Goal: Navigation & Orientation: Find specific page/section

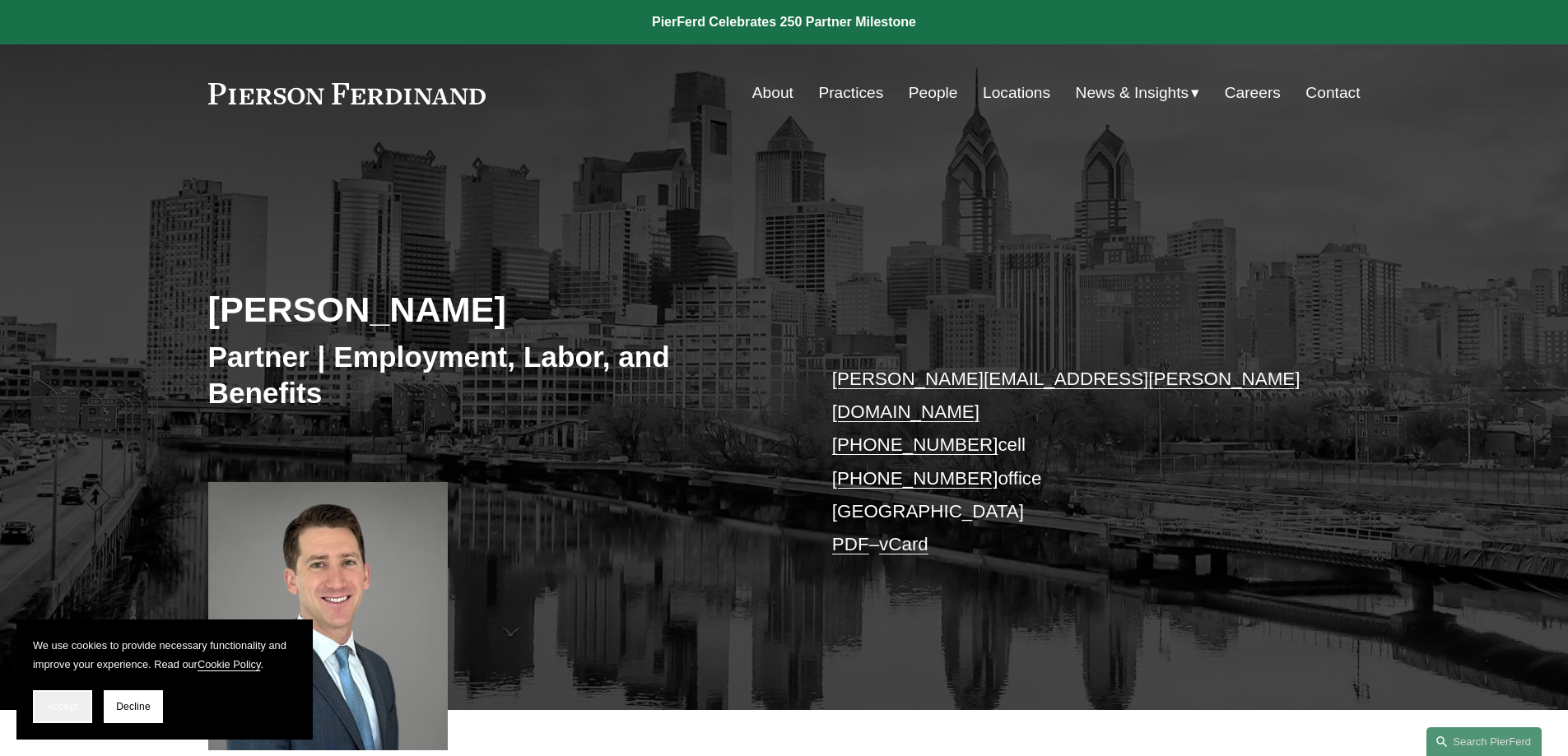
click at [44, 716] on button "Accept" at bounding box center [62, 706] width 59 height 33
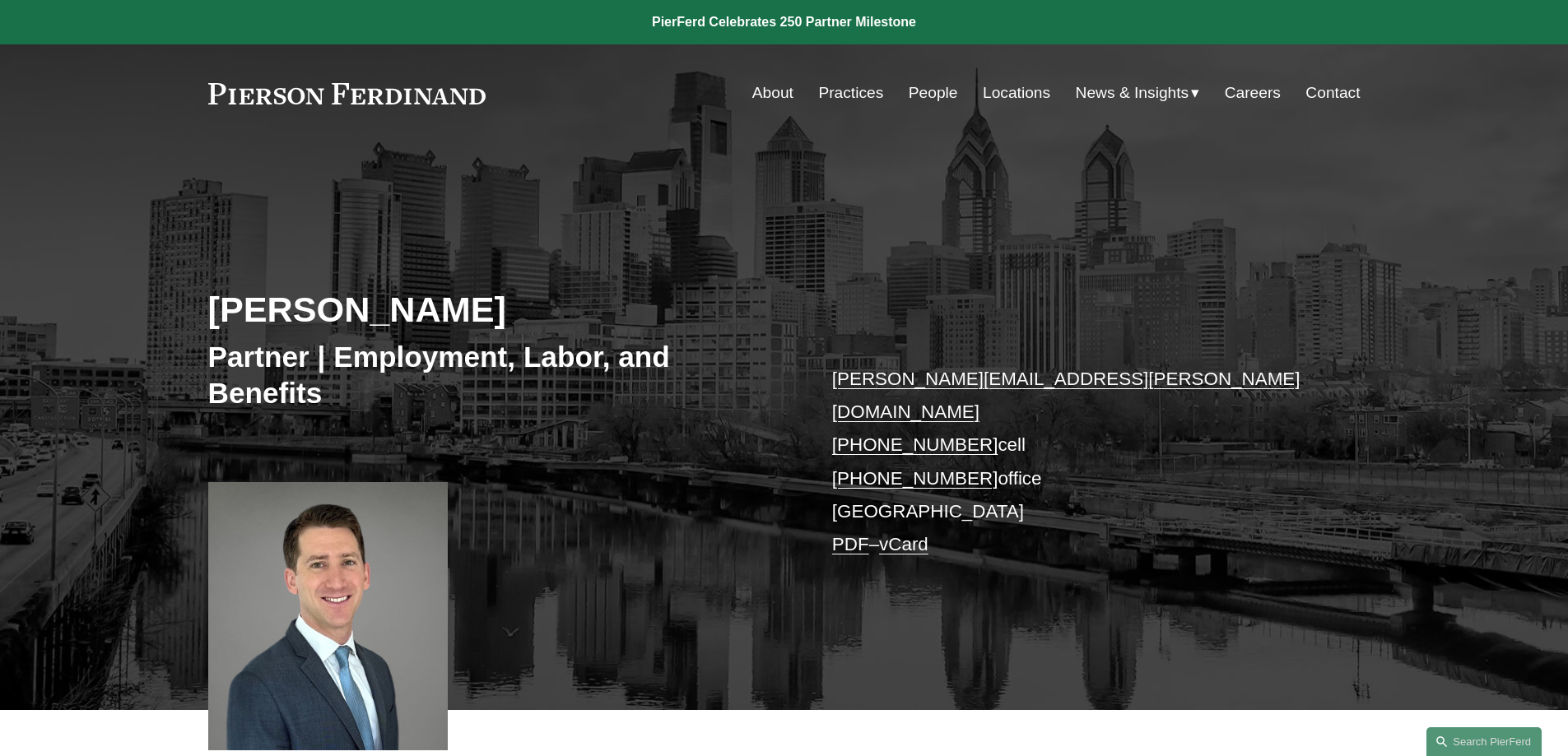
click at [850, 91] on link "Practices" at bounding box center [851, 93] width 65 height 32
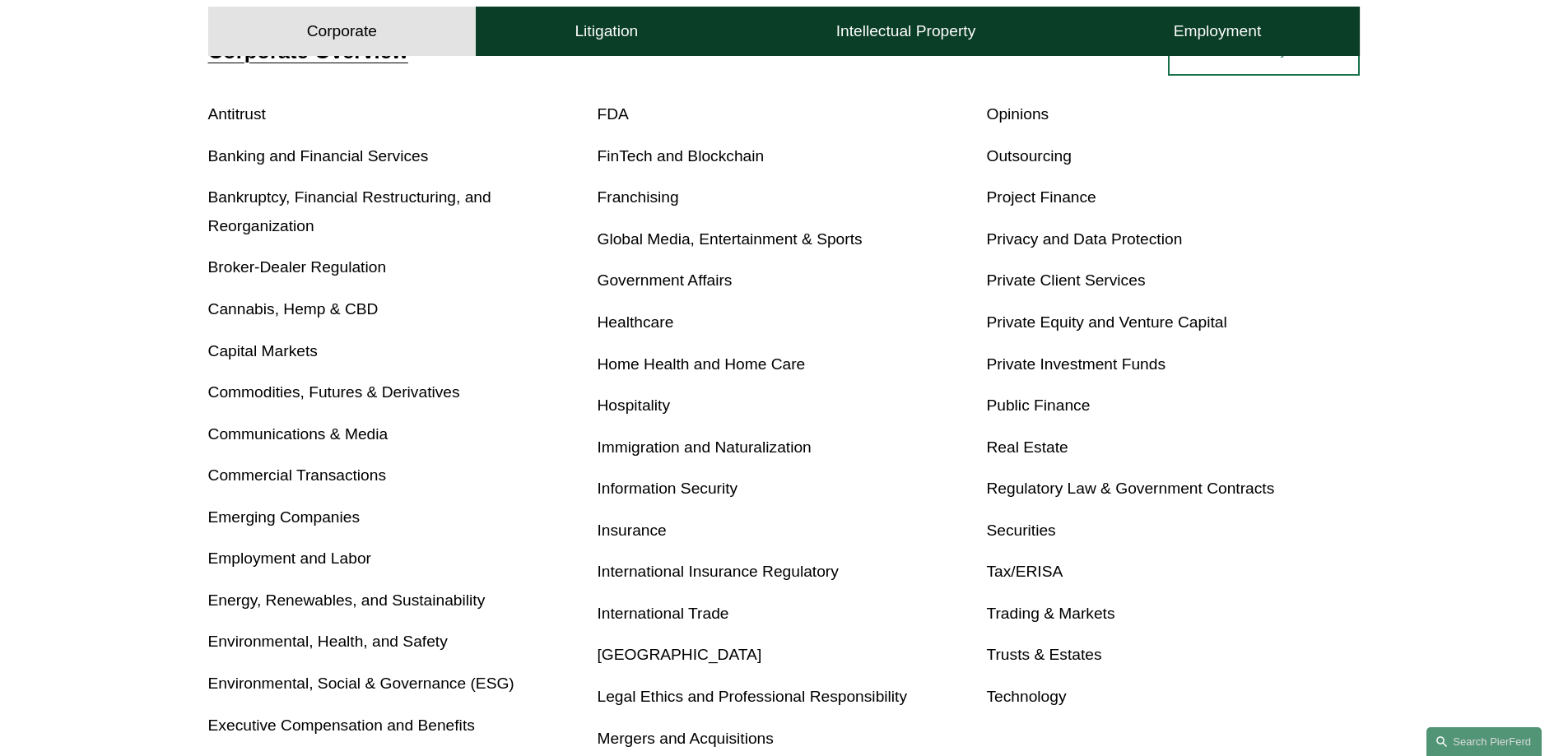
scroll to position [701, 0]
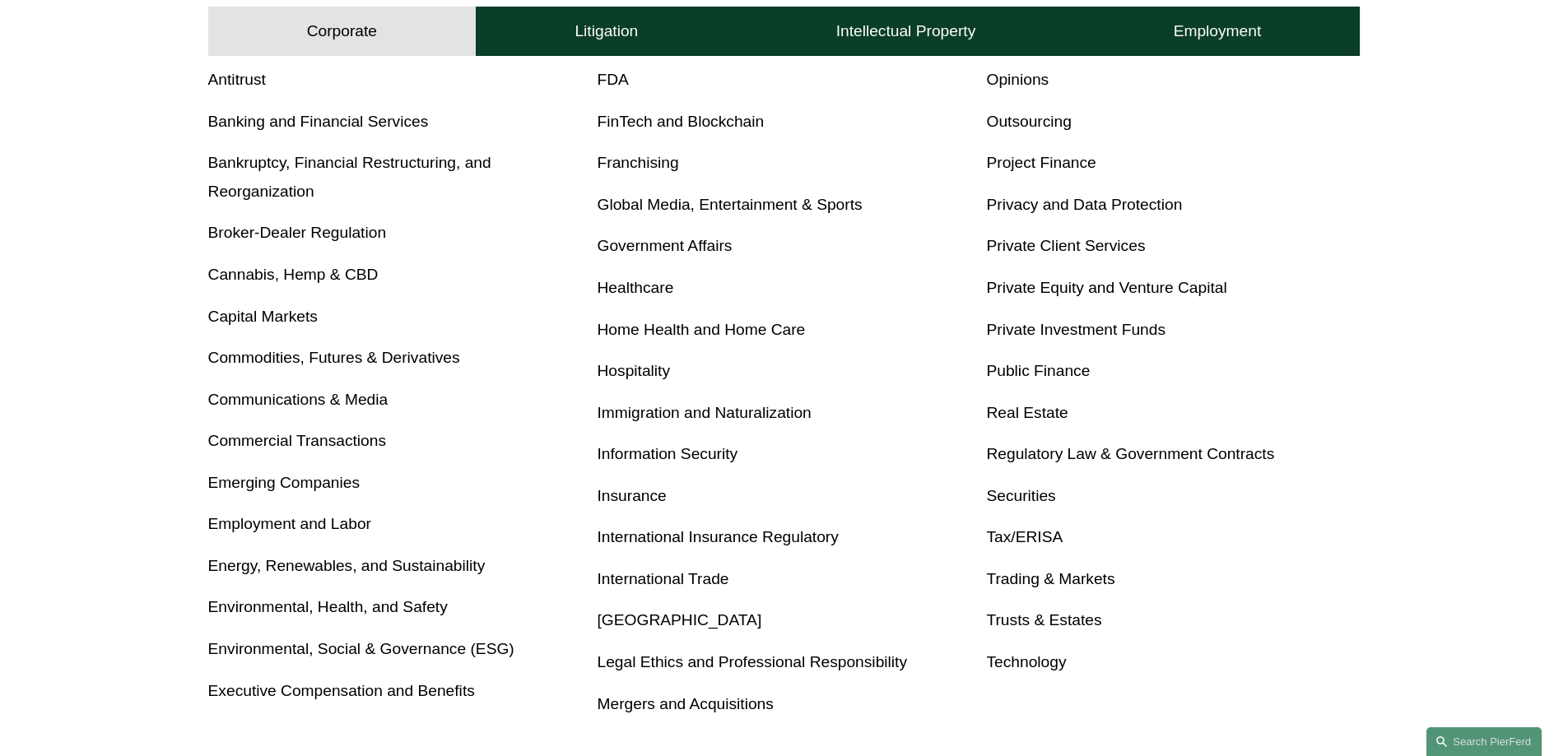
click at [653, 493] on link "Insurance" at bounding box center [632, 496] width 69 height 18
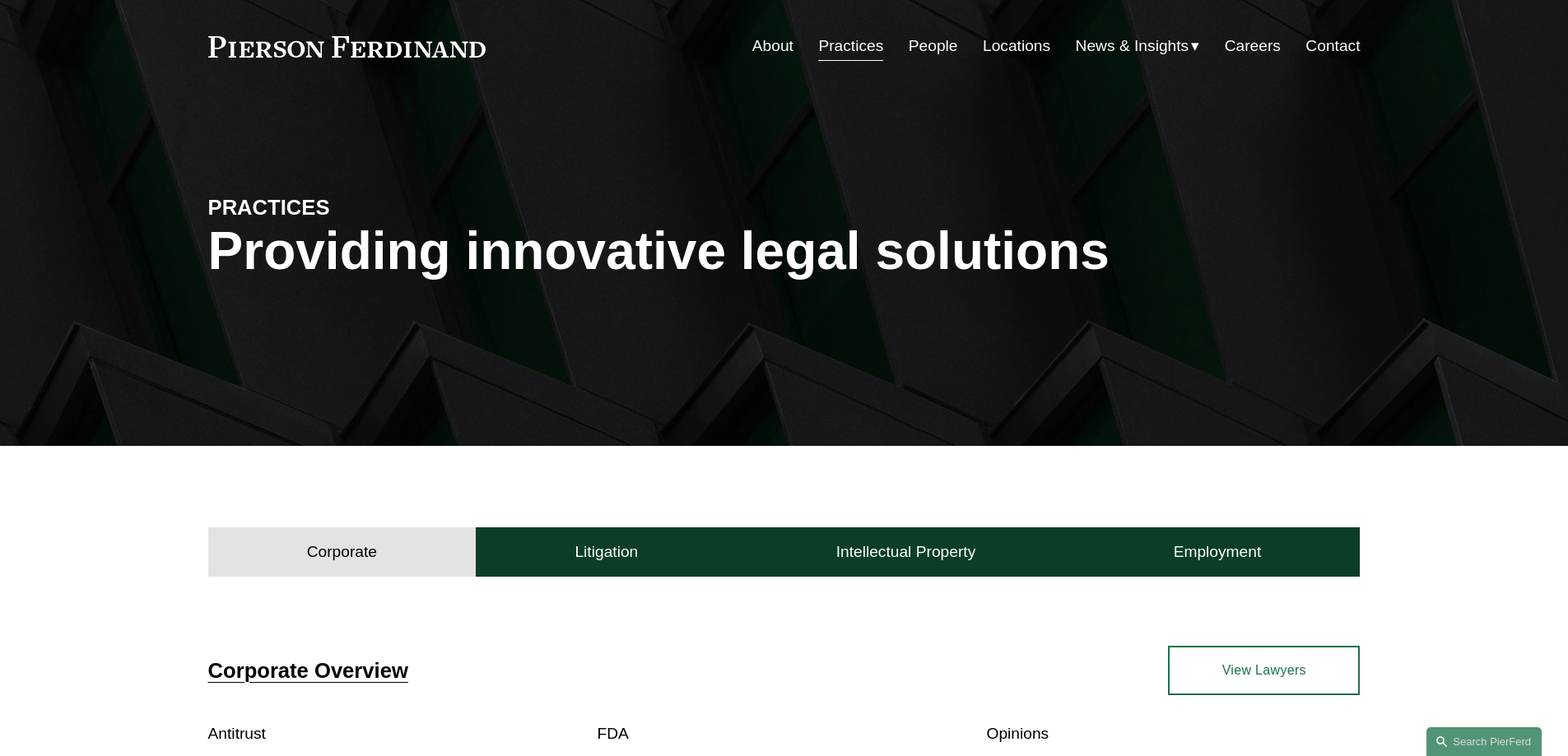
scroll to position [0, 0]
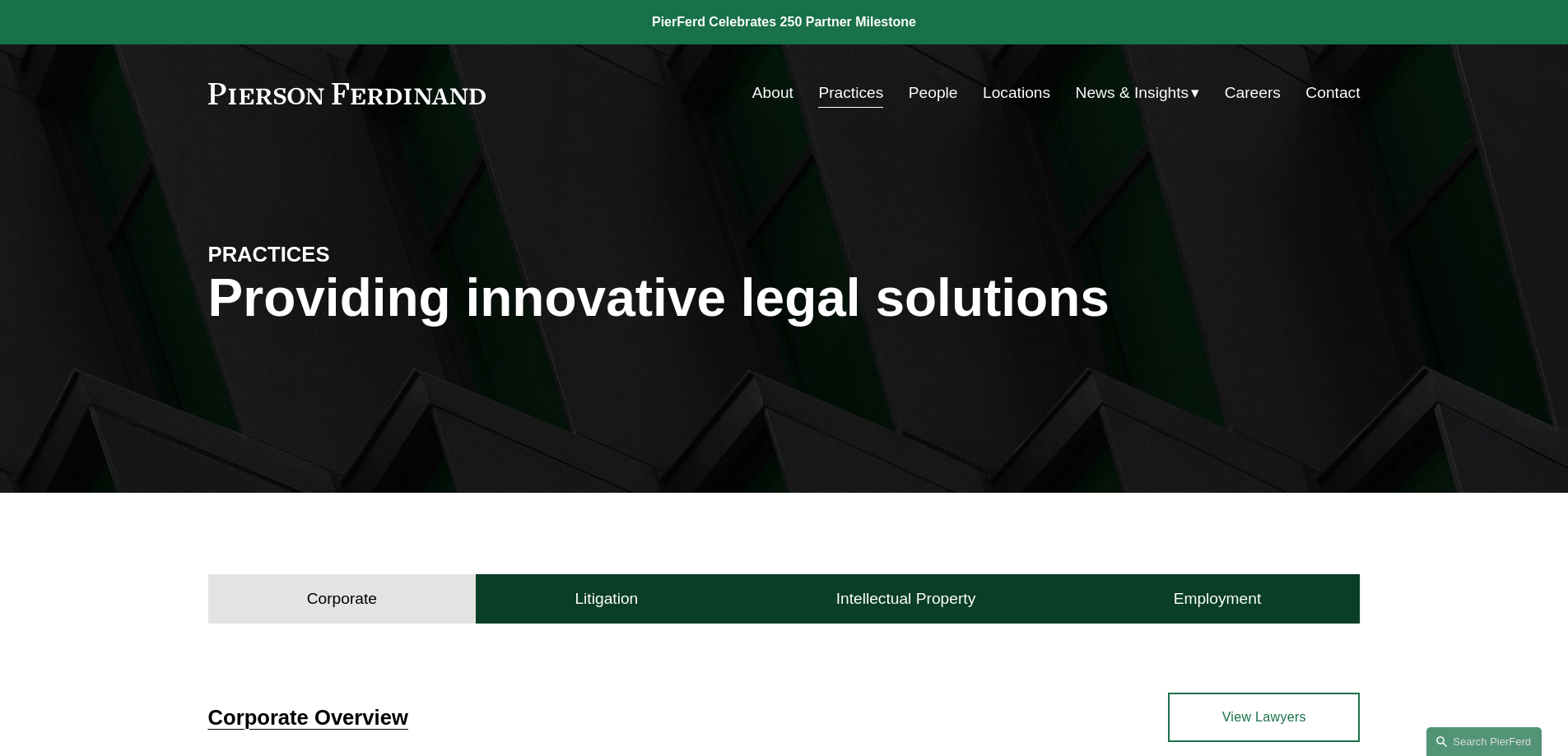
click at [268, 107] on div "About Practices People Locations News & Insights News" at bounding box center [784, 93] width 1153 height 32
click at [279, 85] on link at bounding box center [347, 94] width 278 height 21
